Goal: Browse casually

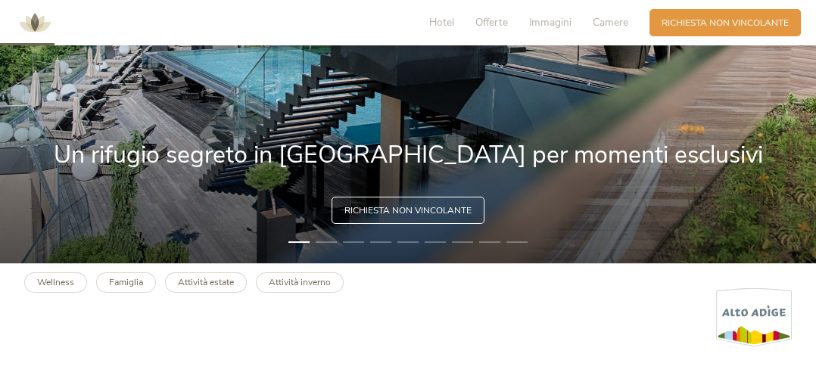
scroll to position [234, 0]
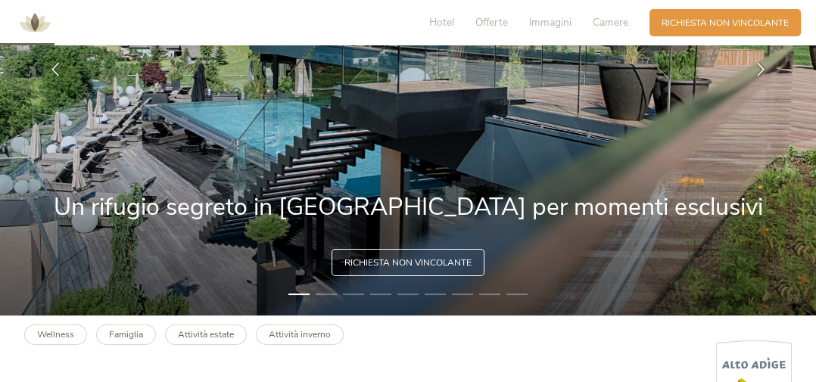
click at [75, 312] on img at bounding box center [408, 70] width 816 height 492
click at [69, 336] on b "Wellness" at bounding box center [55, 334] width 37 height 12
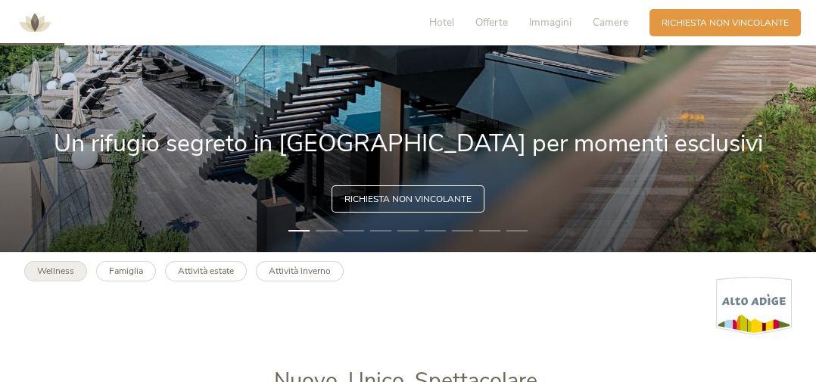
scroll to position [307, 0]
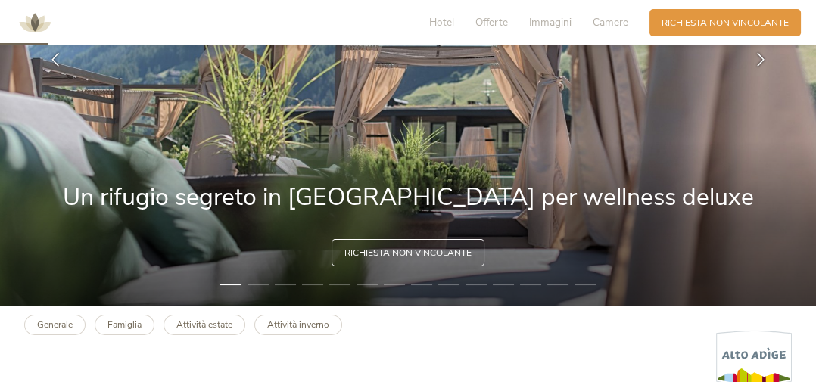
scroll to position [246, 0]
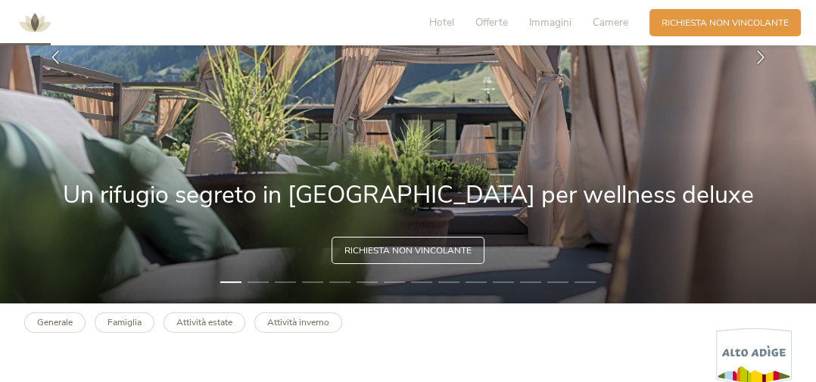
click at [747, 220] on img at bounding box center [408, 58] width 816 height 492
click at [757, 241] on img at bounding box center [408, 58] width 816 height 492
click at [713, 263] on img at bounding box center [408, 58] width 816 height 492
click at [696, 283] on img at bounding box center [408, 58] width 816 height 492
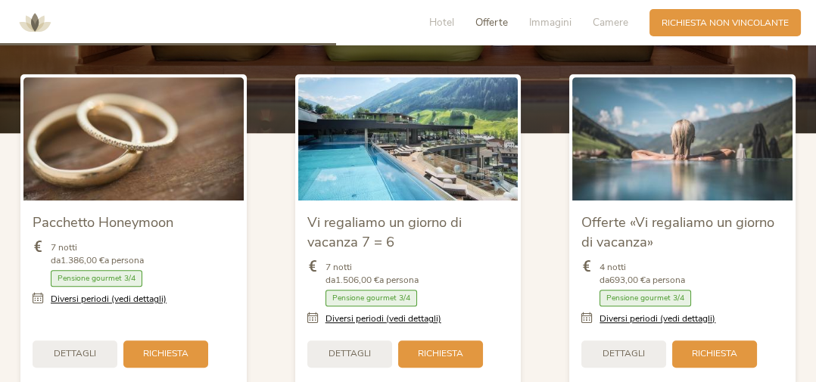
scroll to position [1636, 0]
